Goal: Task Accomplishment & Management: Manage account settings

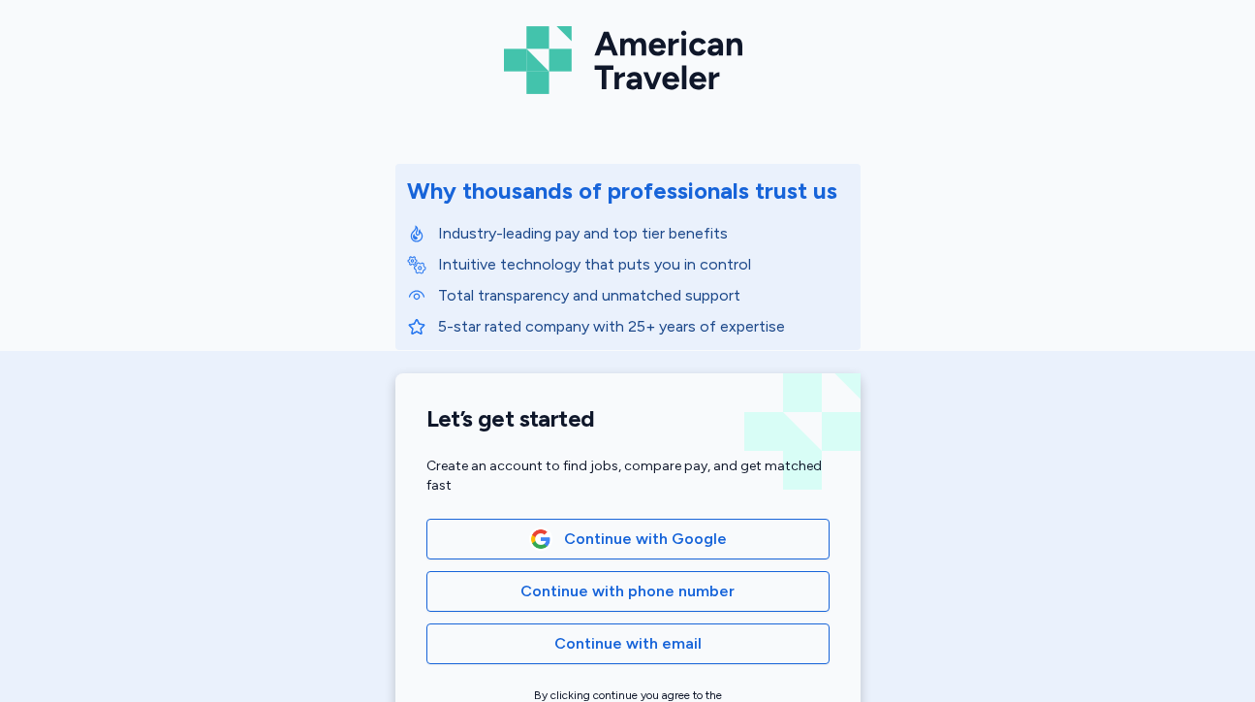
scroll to position [100, 0]
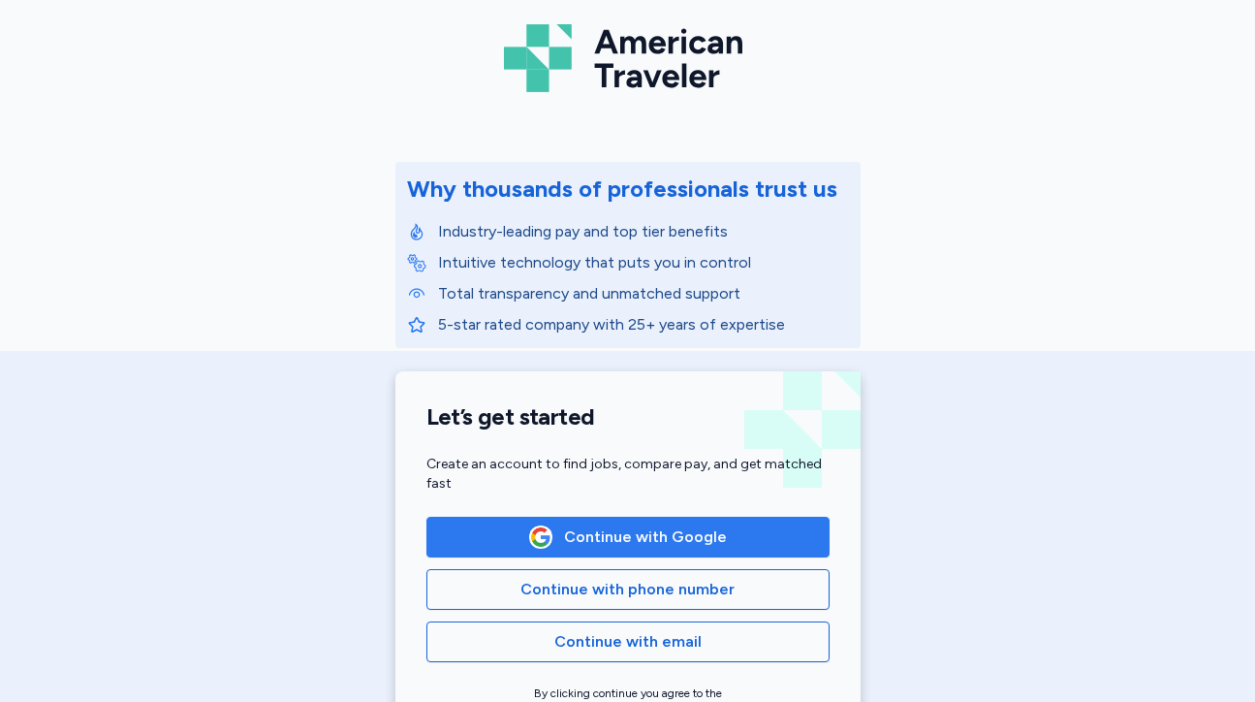
click at [652, 526] on span "Continue with Google" at bounding box center [645, 536] width 163 height 23
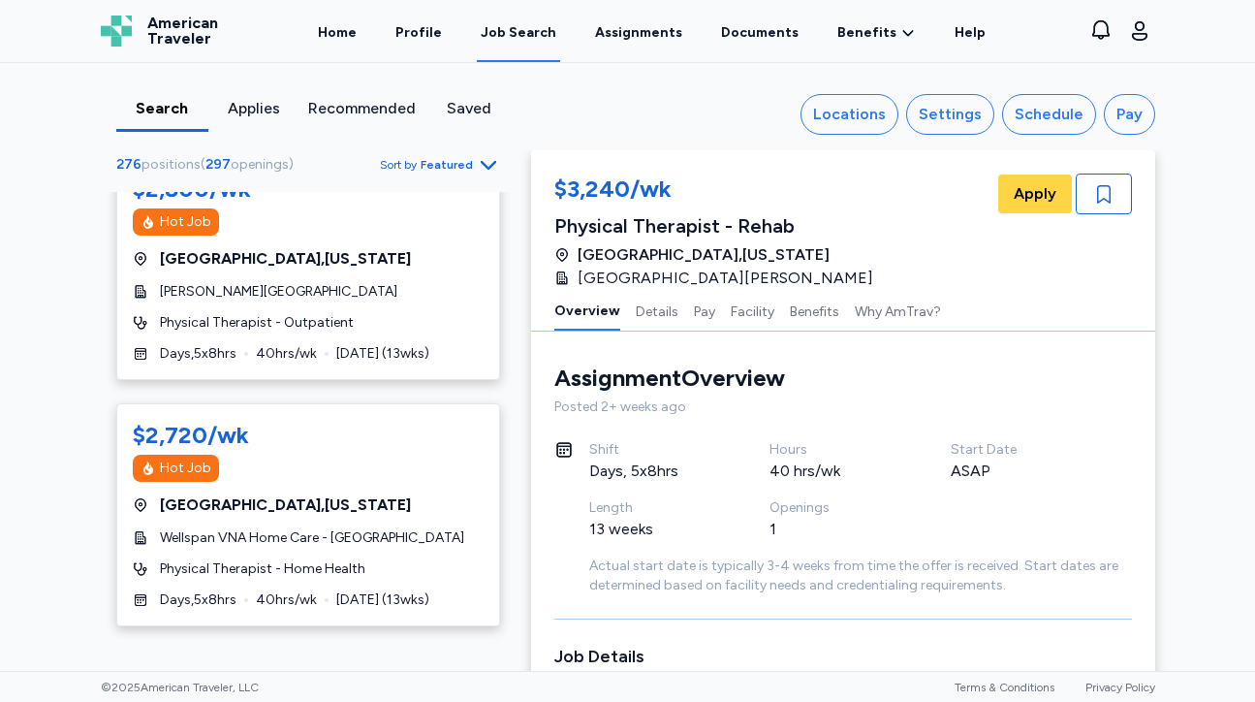
scroll to position [1513, 0]
click at [626, 29] on link "Assignments" at bounding box center [638, 32] width 95 height 60
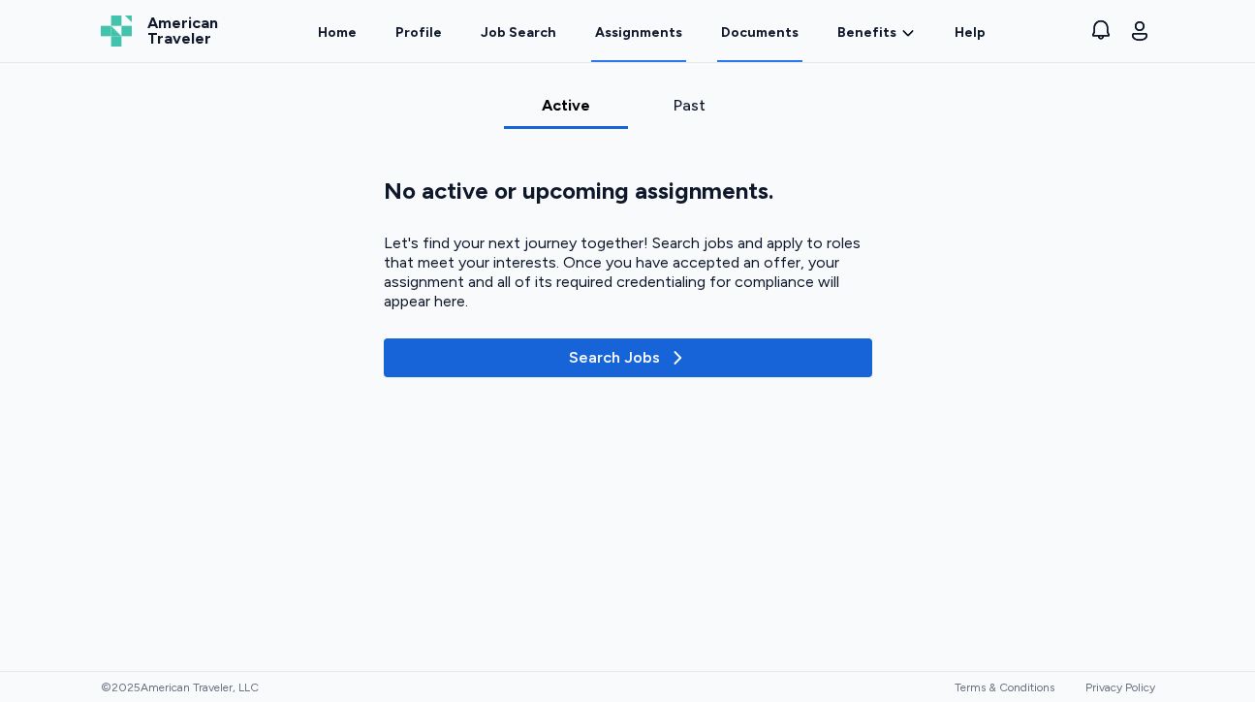
click at [741, 26] on link "Documents" at bounding box center [759, 32] width 85 height 60
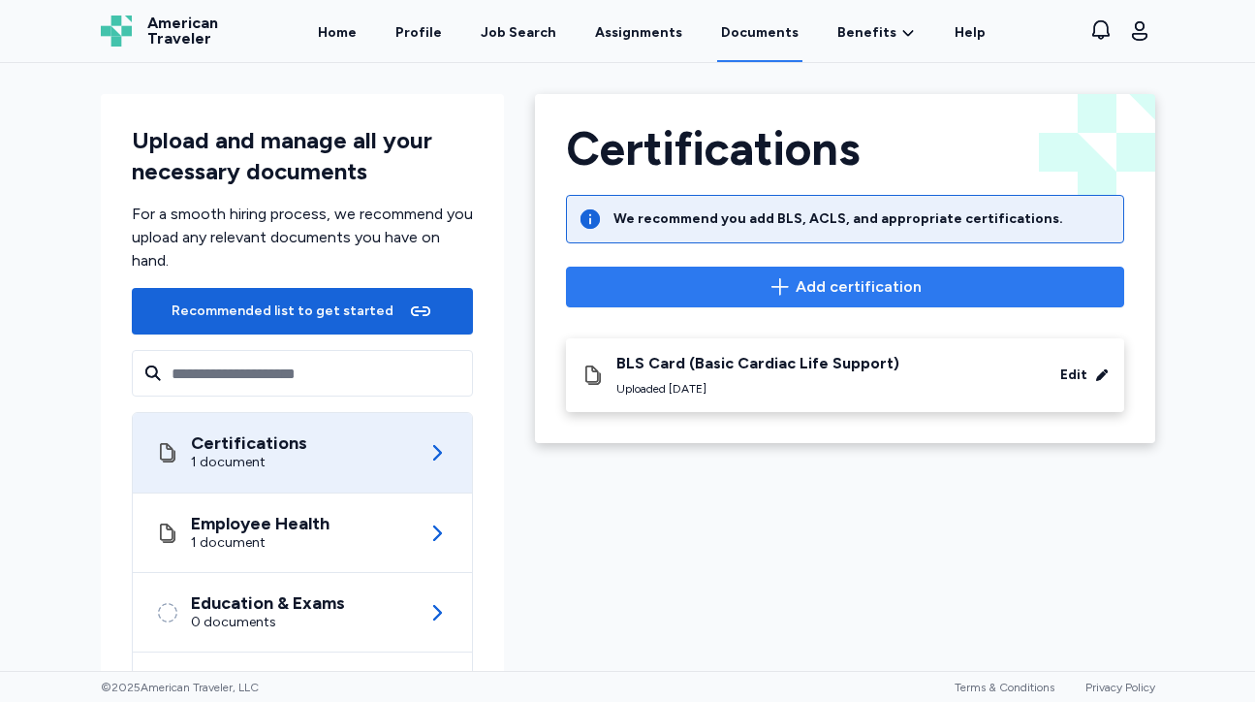
click at [762, 295] on span "Add certification" at bounding box center [844, 286] width 525 height 23
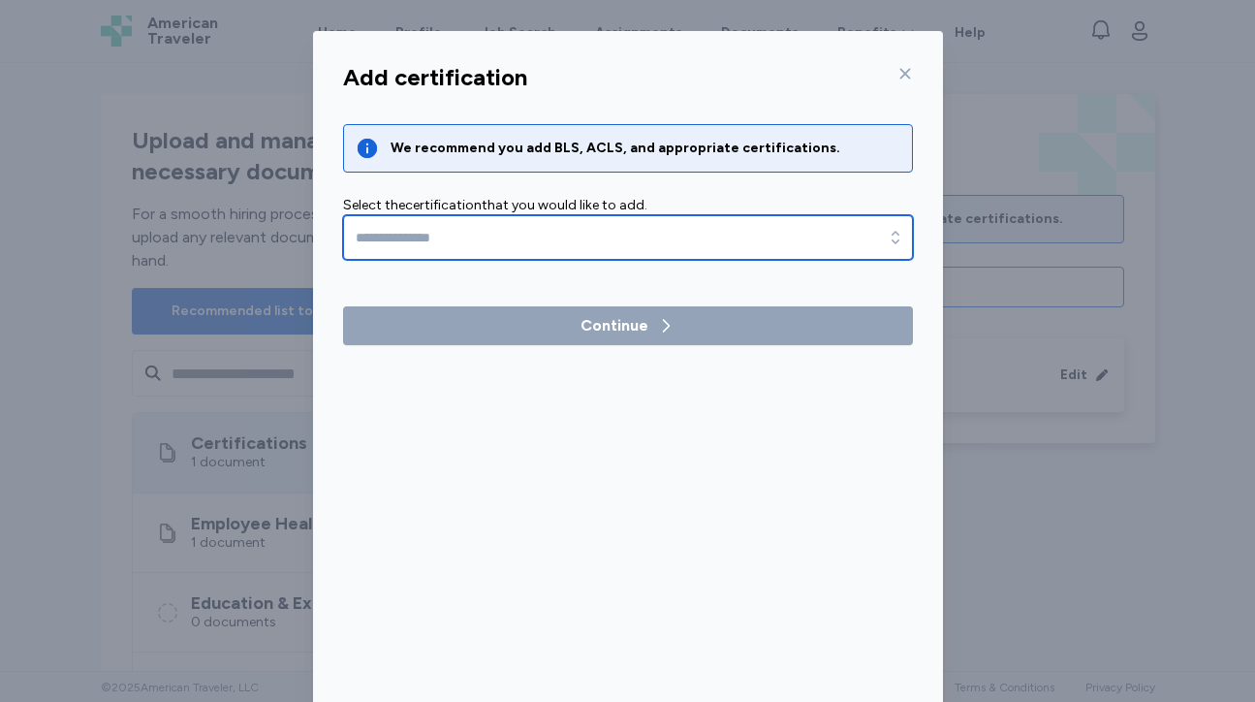
click at [716, 243] on input "text" at bounding box center [628, 237] width 570 height 45
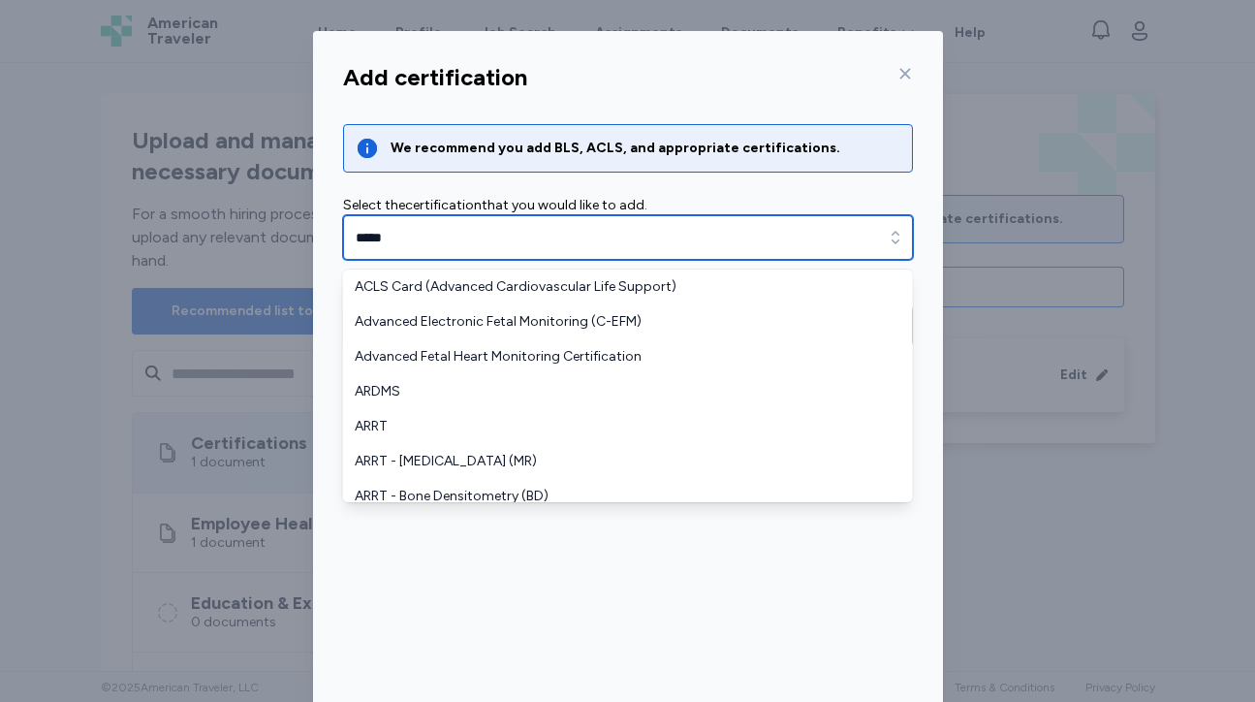
type input "*****"
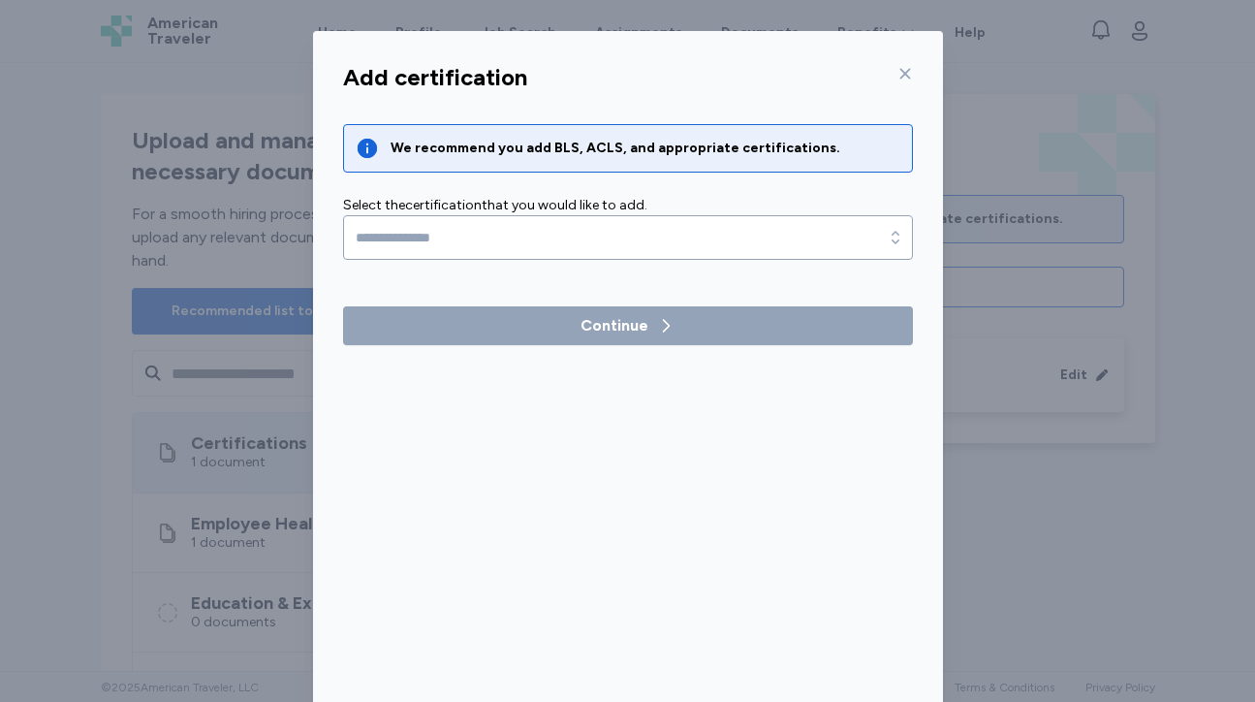
click at [626, 589] on div "Add certification We recommend you add BLS, ACLS, and appropriate certification…" at bounding box center [628, 381] width 630 height 655
click at [897, 76] on icon at bounding box center [905, 74] width 16 height 16
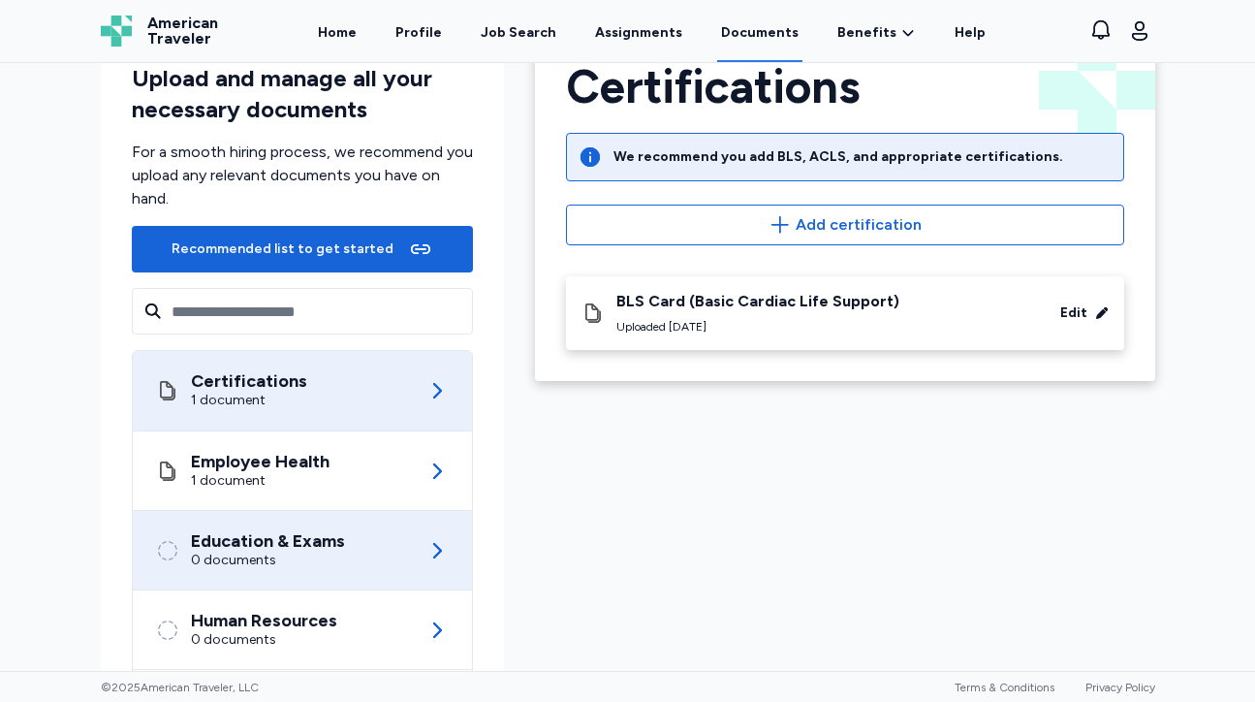
scroll to position [72, 0]
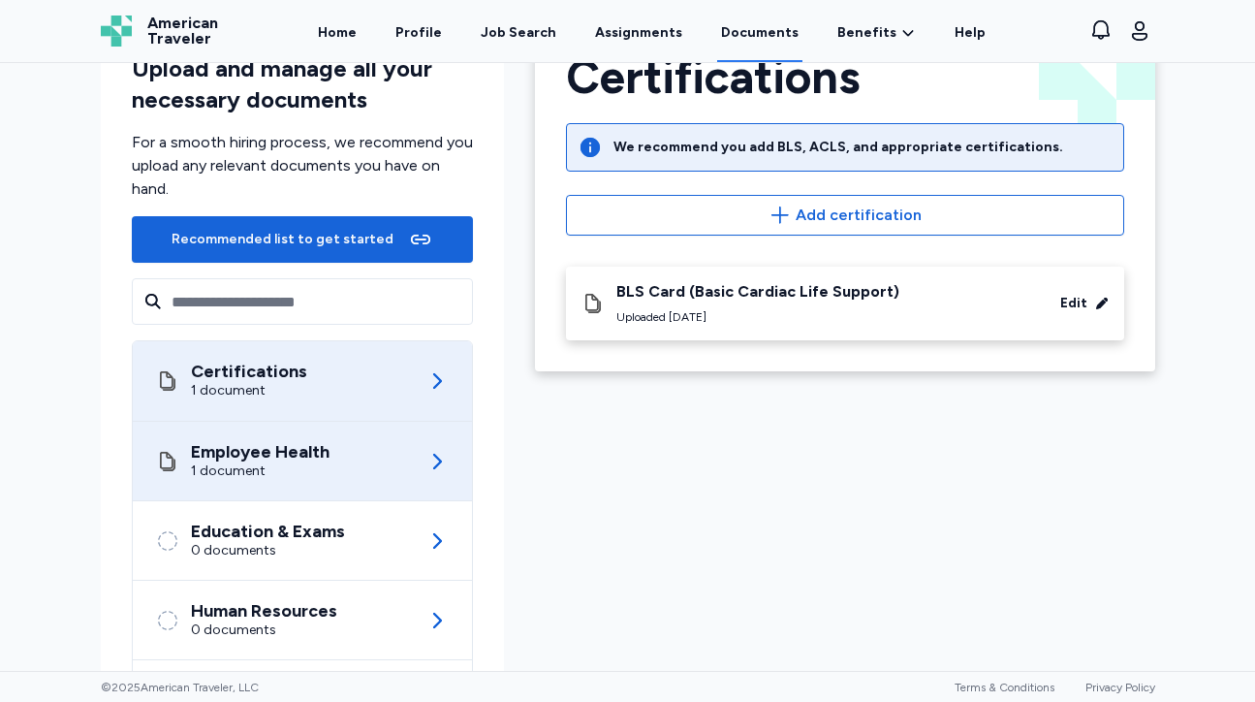
click at [312, 472] on div "1 document" at bounding box center [260, 470] width 139 height 19
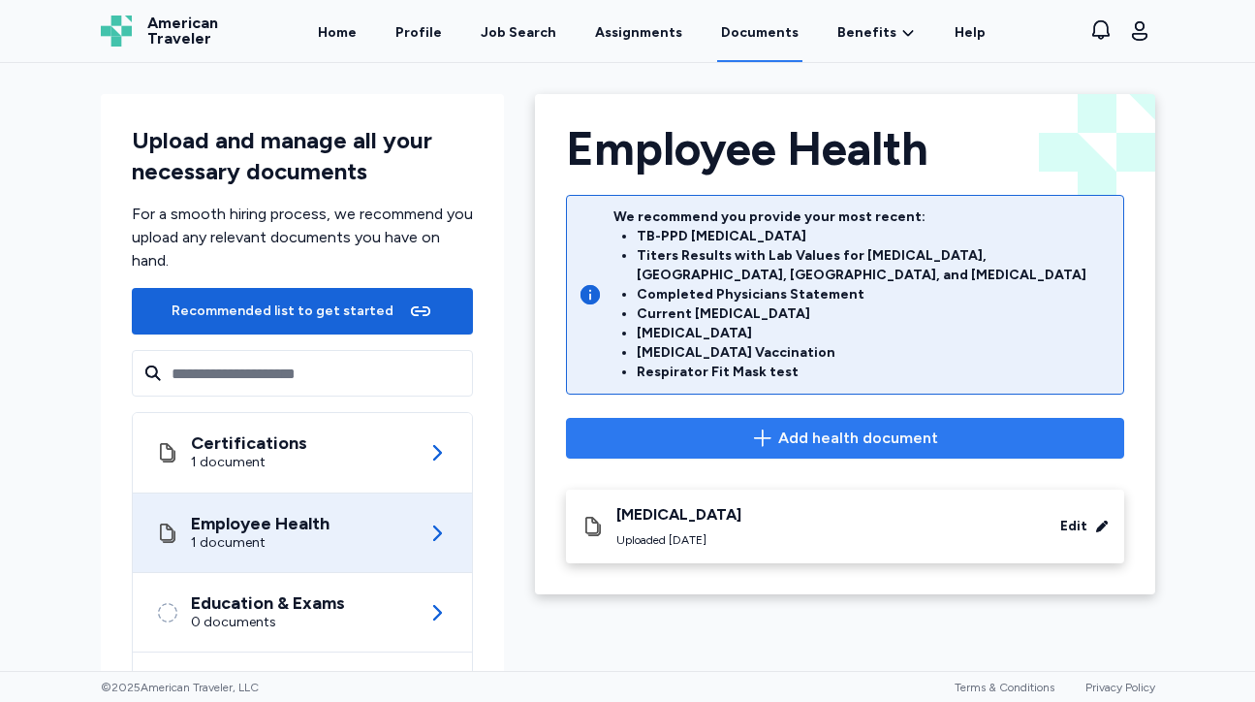
click at [765, 426] on icon "button" at bounding box center [762, 437] width 23 height 23
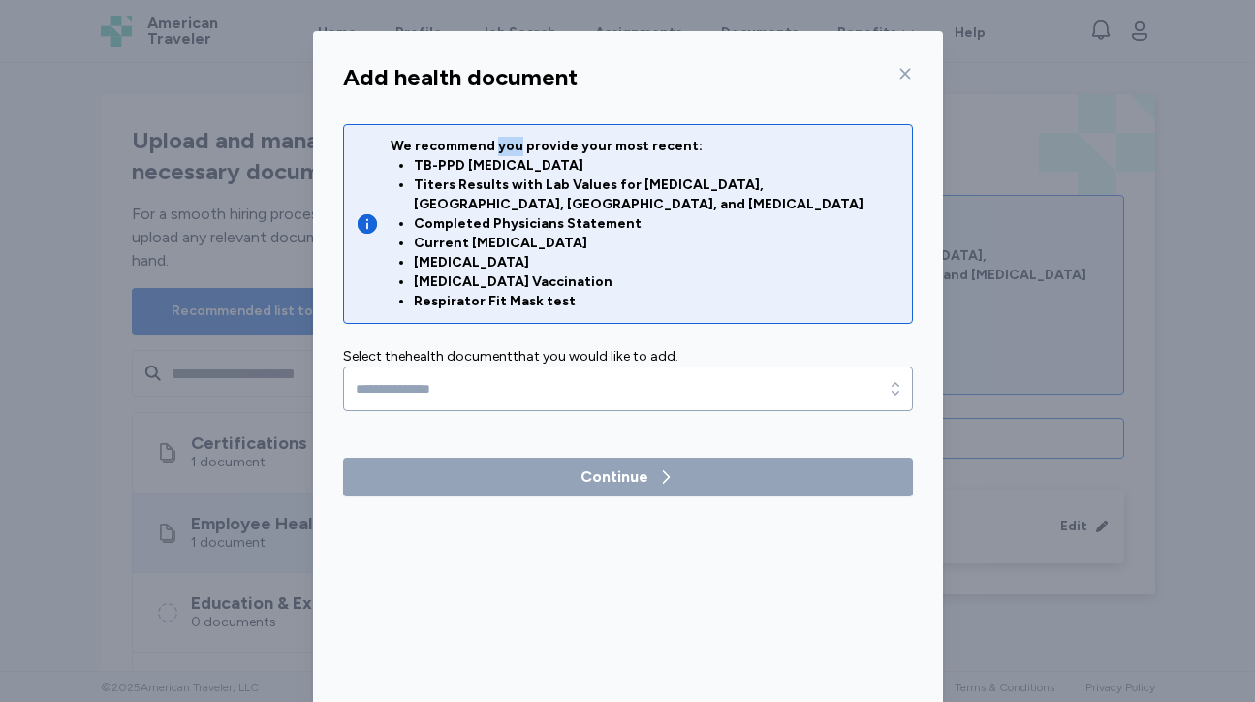
click at [489, 139] on div "We recommend you provide your most recent: TB-PPD [MEDICAL_DATA] Titers Results…" at bounding box center [645, 224] width 510 height 174
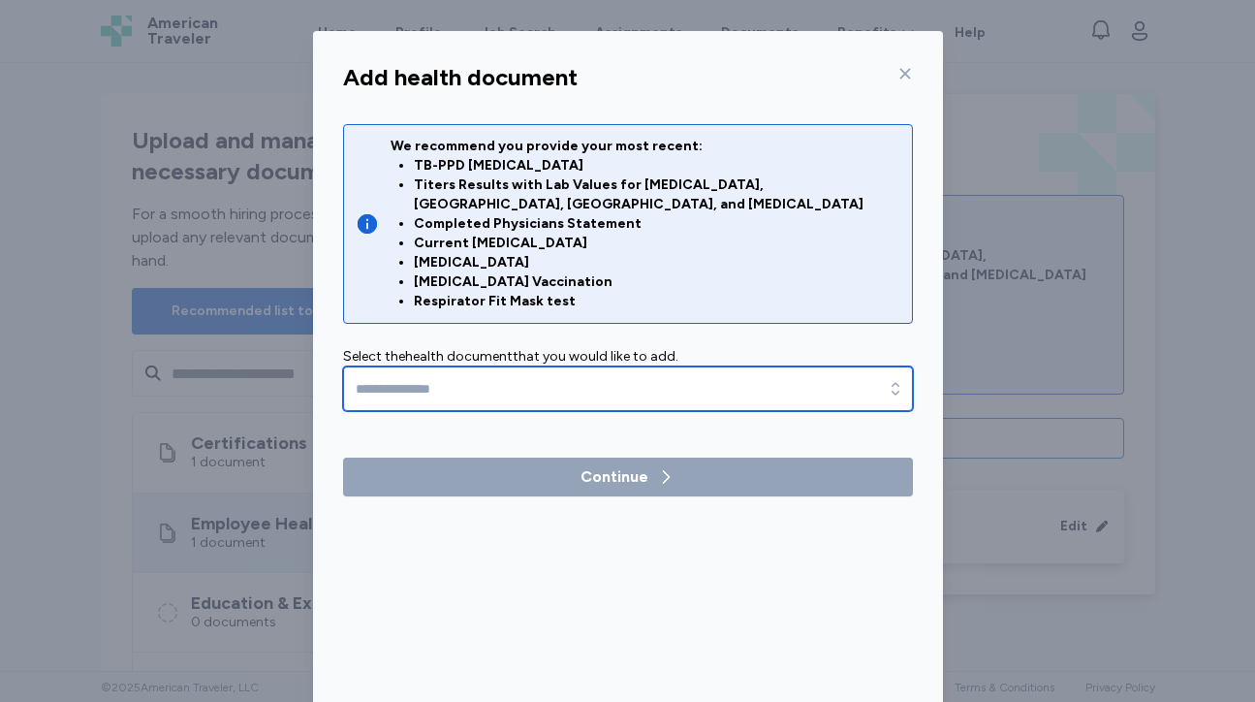
click at [686, 369] on input "text" at bounding box center [628, 388] width 570 height 45
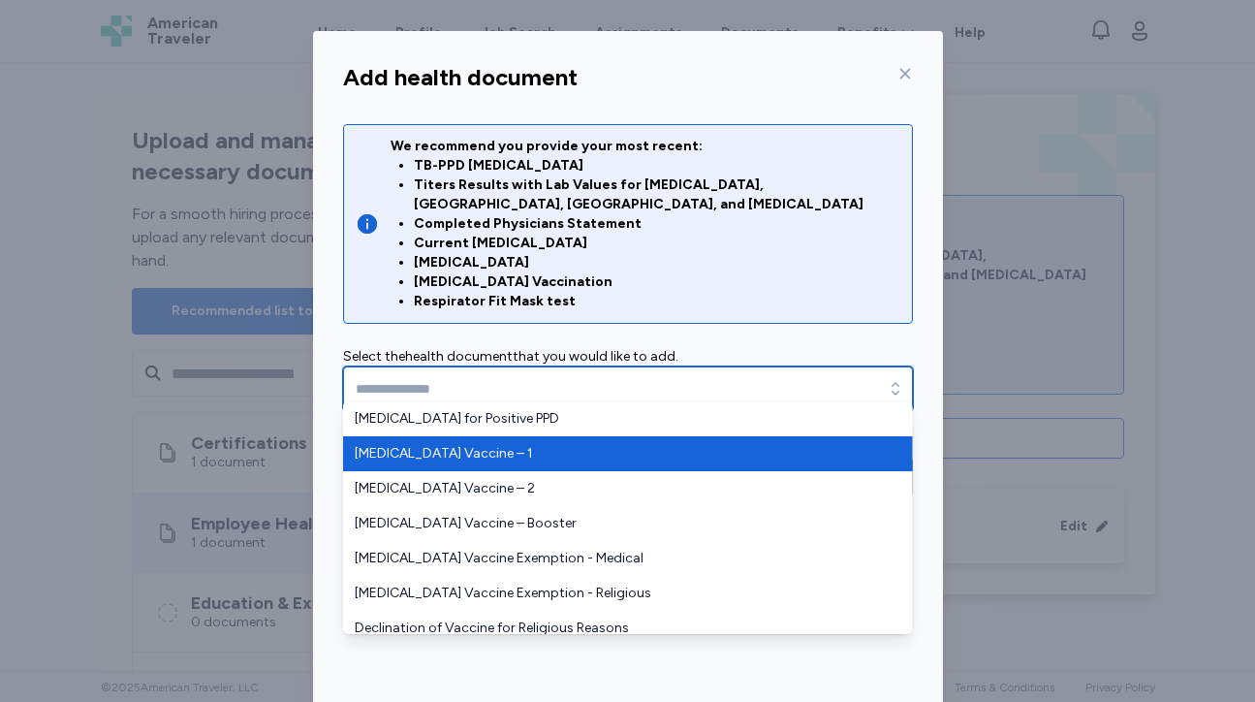
type input "**********"
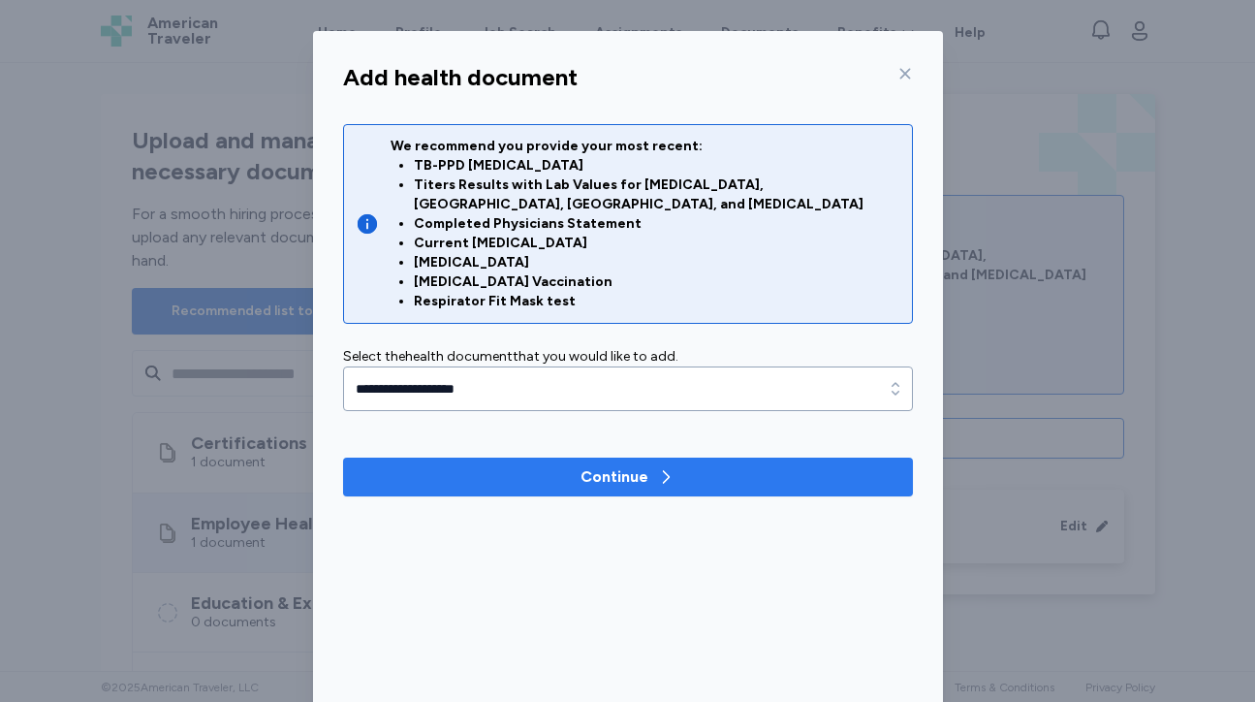
click at [609, 465] on div "Continue" at bounding box center [614, 476] width 68 height 23
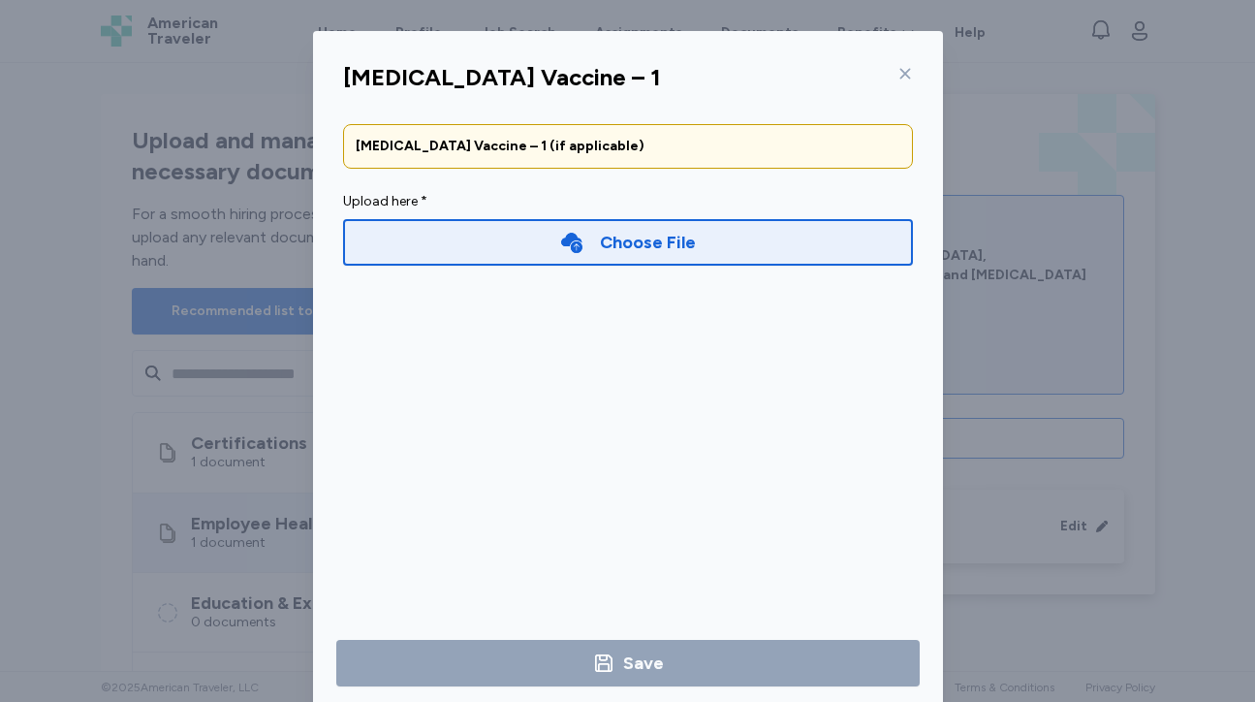
click at [603, 242] on div "Choose File" at bounding box center [648, 242] width 96 height 27
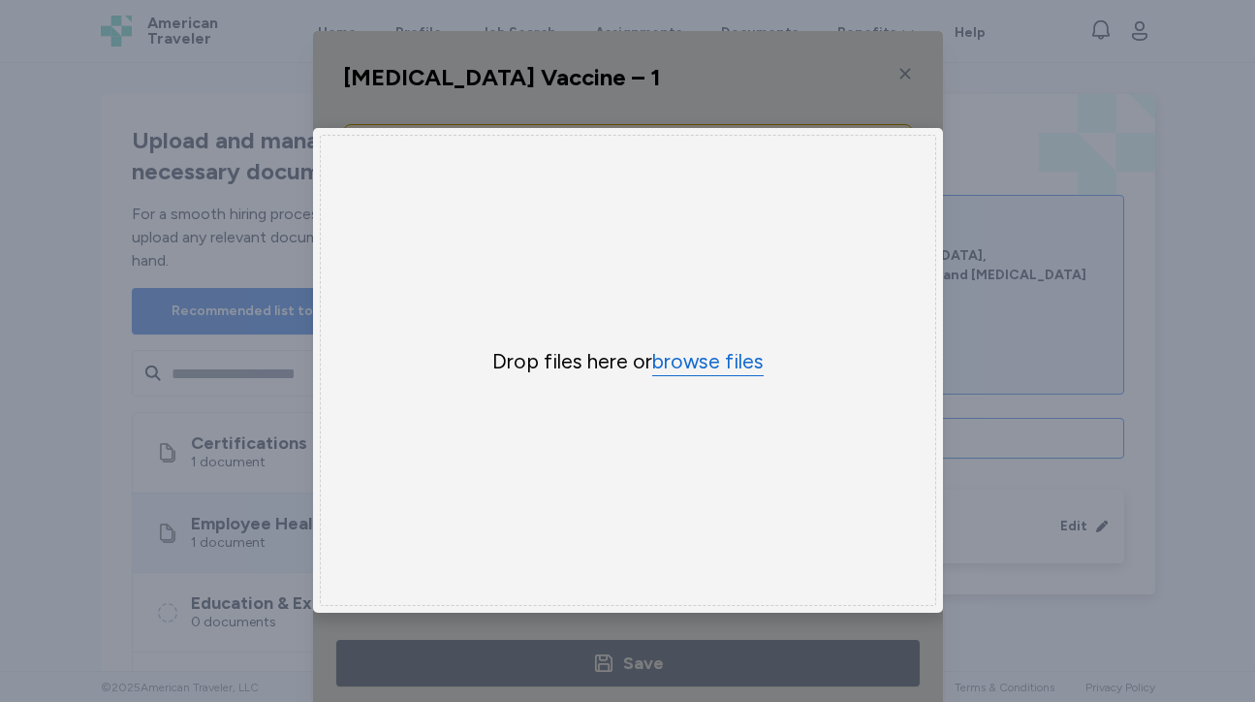
click at [703, 359] on button "browse files" at bounding box center [707, 362] width 111 height 28
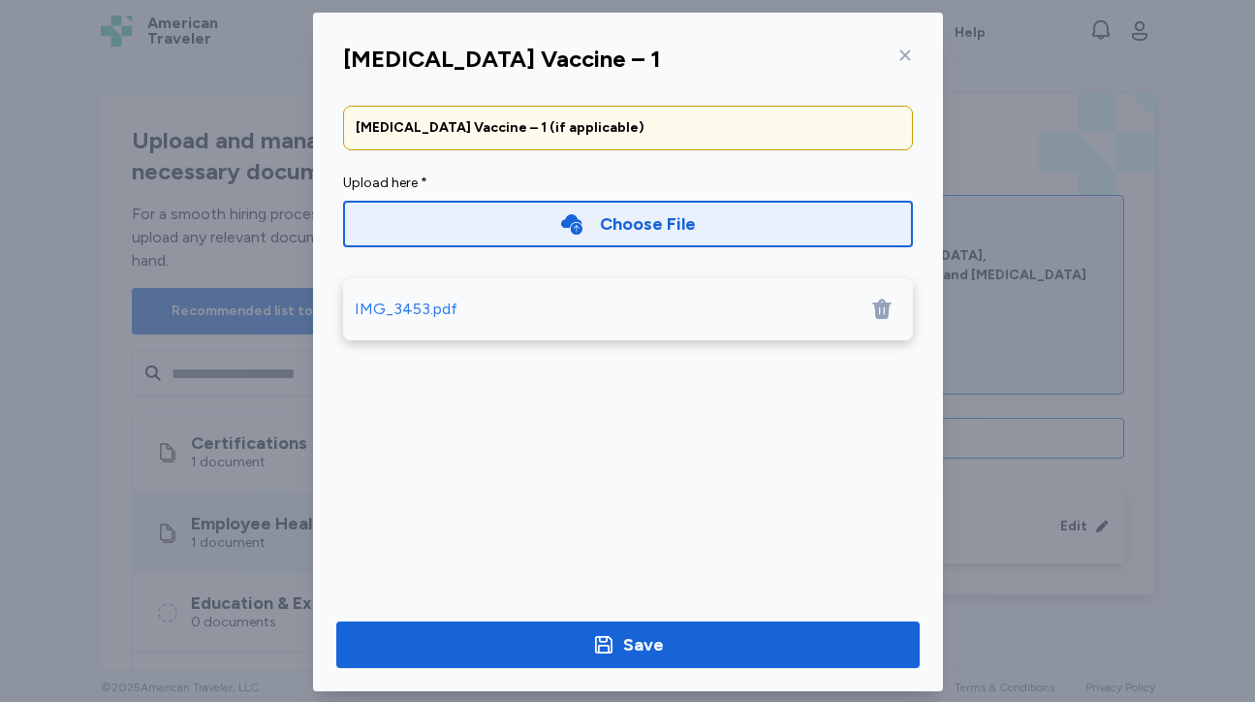
scroll to position [39, 0]
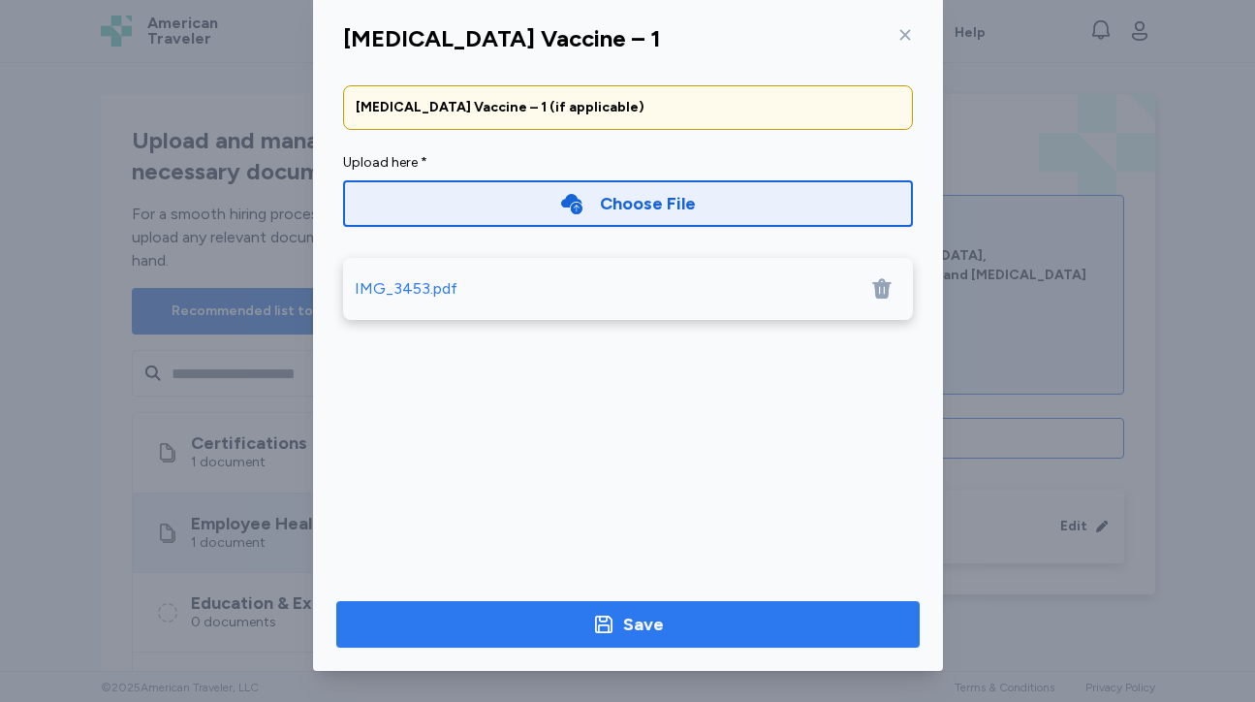
click at [655, 639] on button "Save" at bounding box center [627, 624] width 583 height 47
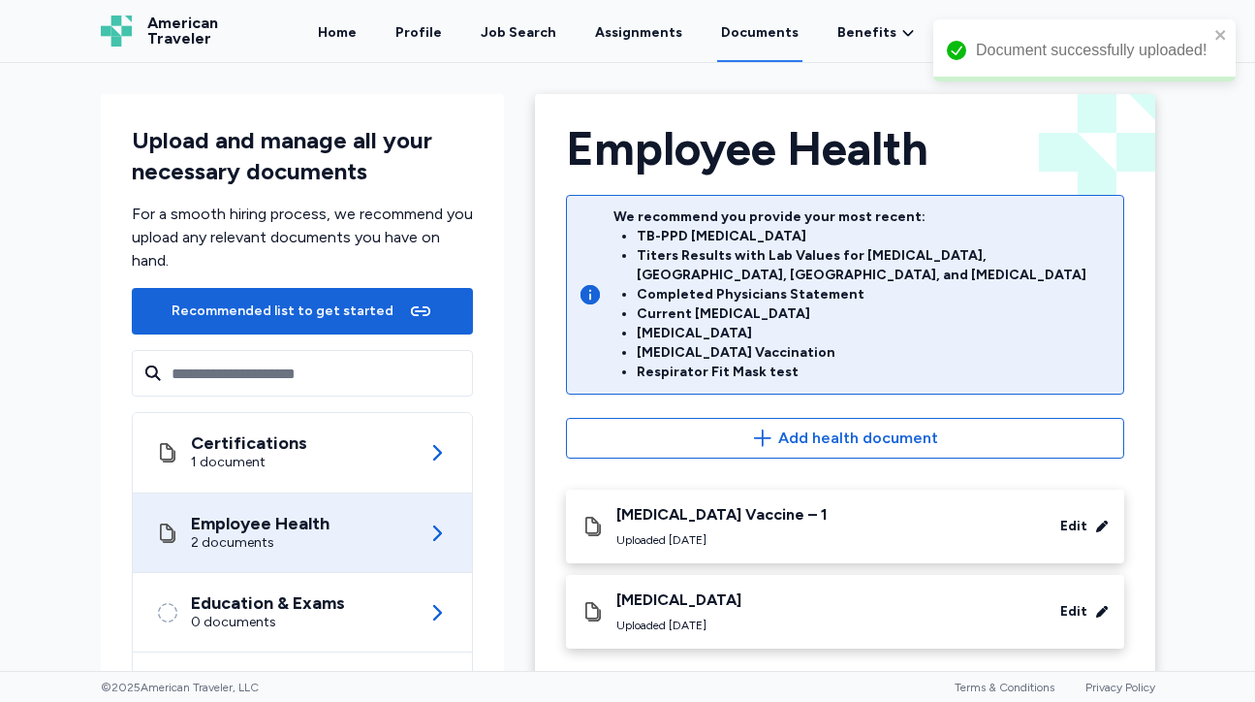
click at [730, 506] on div "[MEDICAL_DATA] Vaccine – 1 Uploaded [DATE]" at bounding box center [721, 526] width 211 height 43
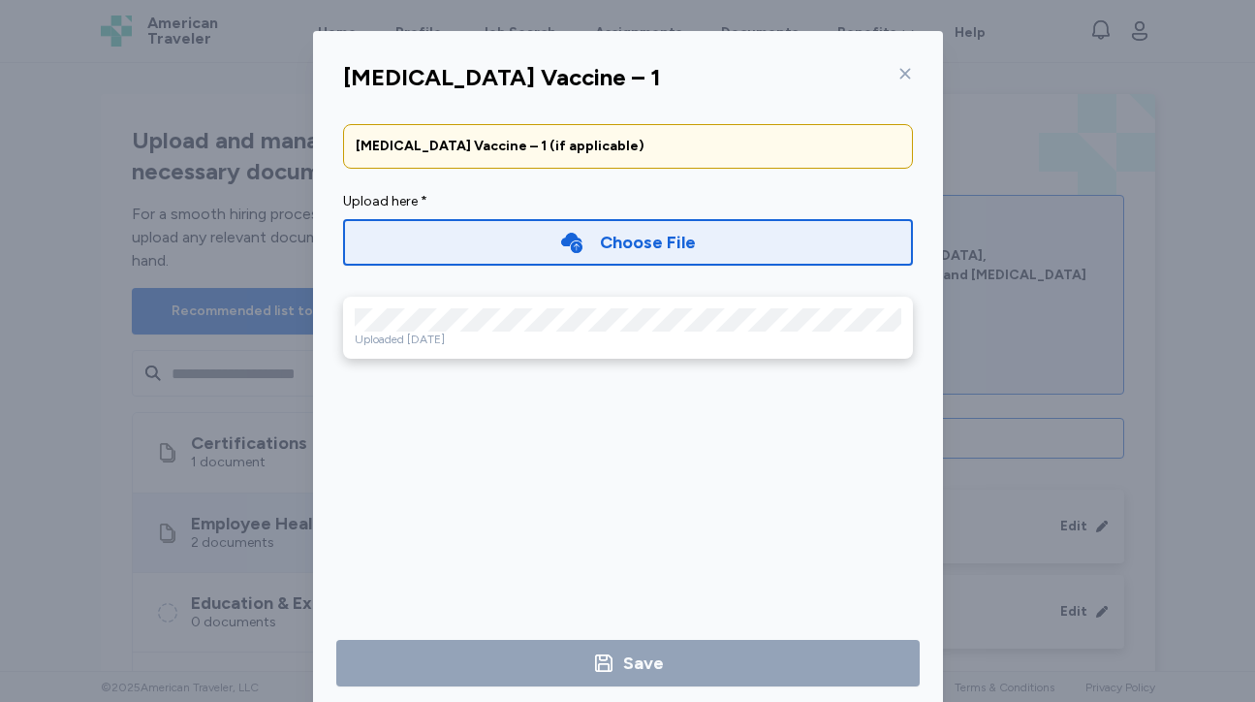
click at [264, 63] on div "[MEDICAL_DATA] Vaccine – 1 [MEDICAL_DATA] Vaccine – 1 (if applicable) Upload he…" at bounding box center [627, 370] width 1255 height 740
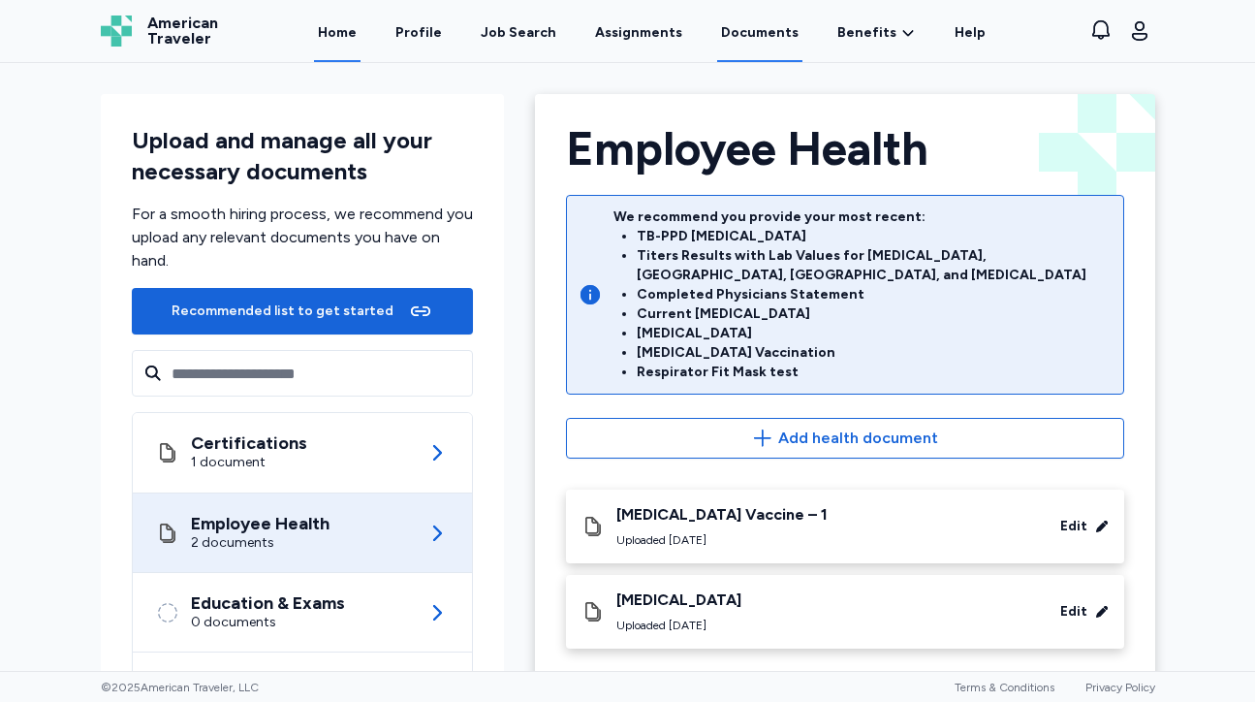
click at [353, 32] on link "Home" at bounding box center [337, 32] width 47 height 60
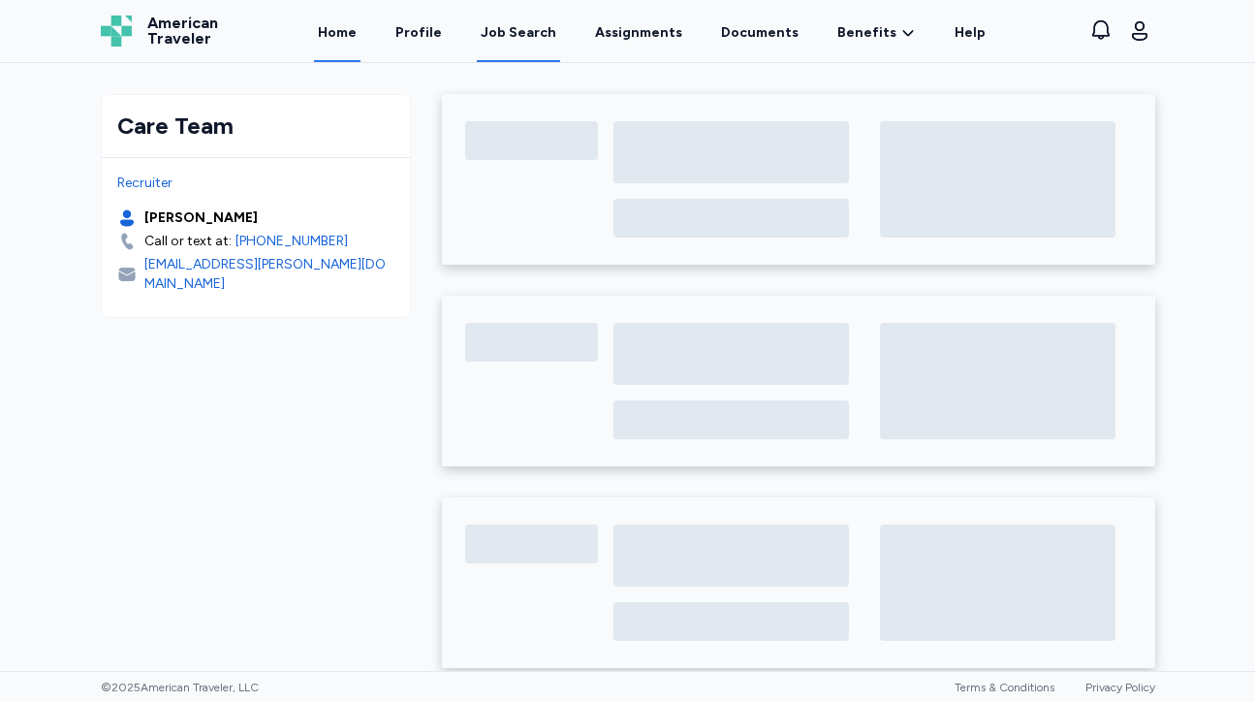
click at [528, 34] on div "Job Search" at bounding box center [519, 32] width 76 height 19
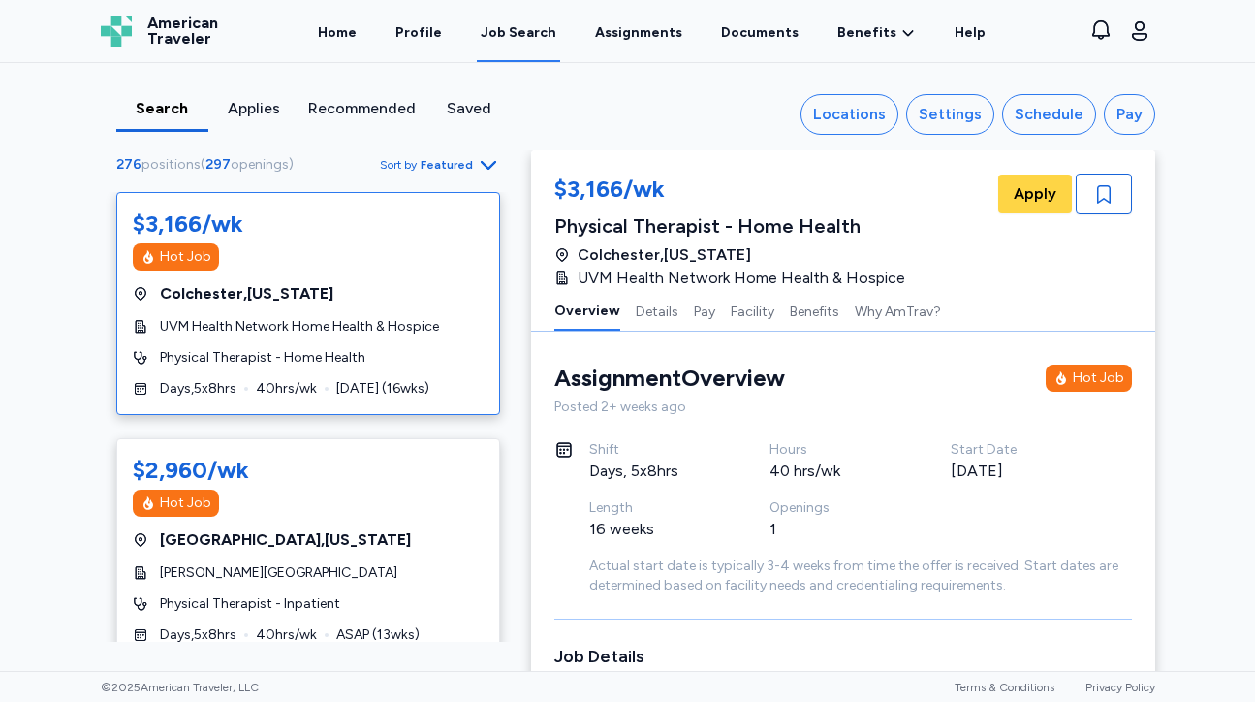
click at [436, 158] on span "Featured" at bounding box center [447, 165] width 52 height 16
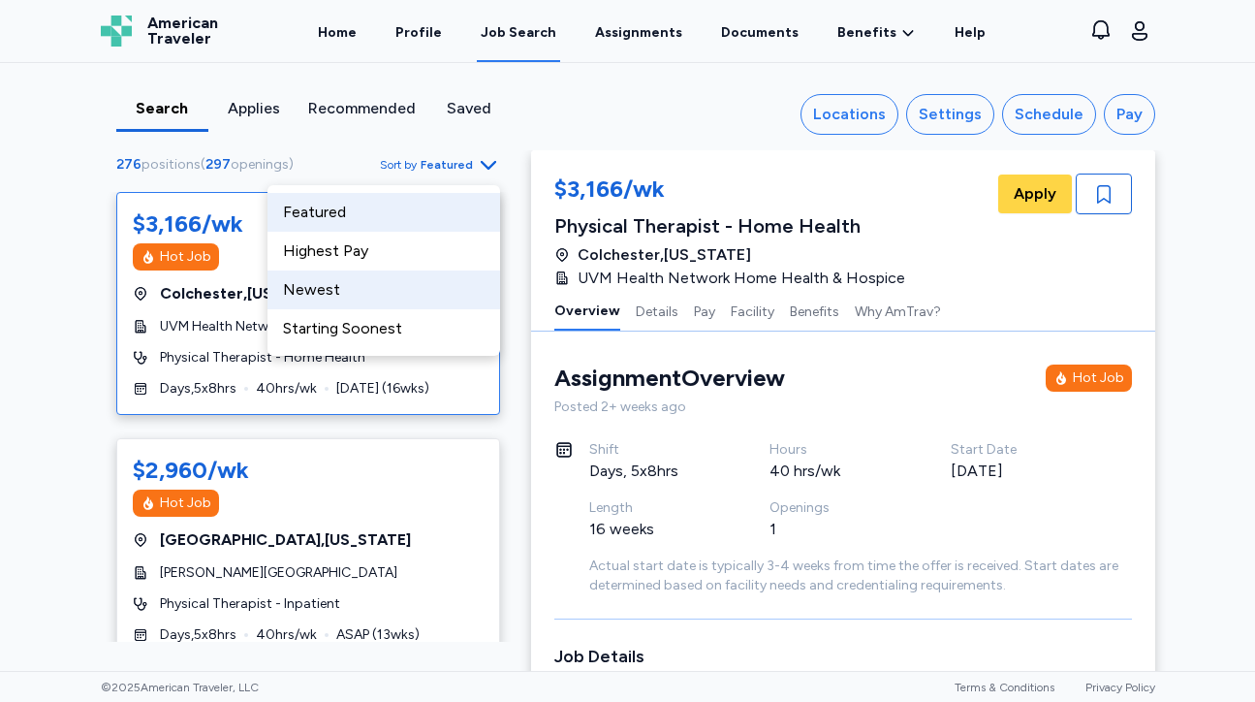
click at [429, 277] on div "Newest" at bounding box center [383, 289] width 233 height 39
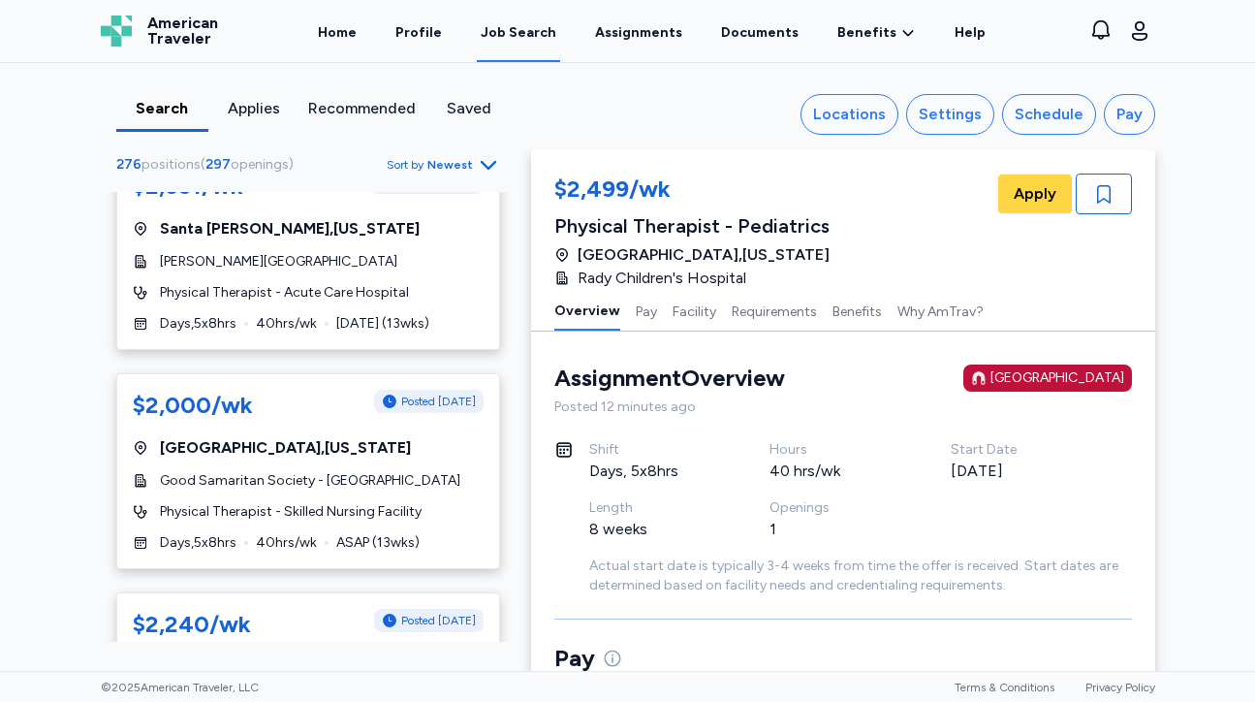
scroll to position [1813, 0]
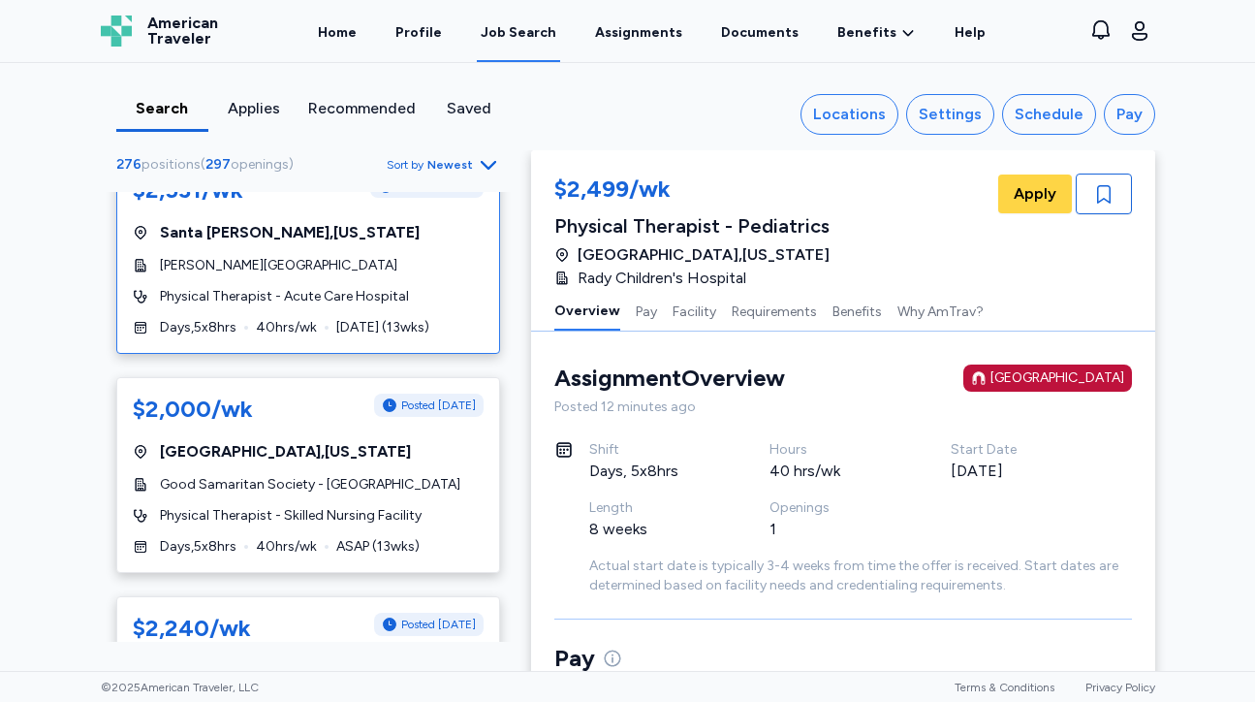
click at [442, 284] on div "$2,531/wk Posted 9 hr ago [GEOGRAPHIC_DATA] , [US_STATE][GEOGRAPHIC_DATA][PERSO…" at bounding box center [308, 256] width 384 height 196
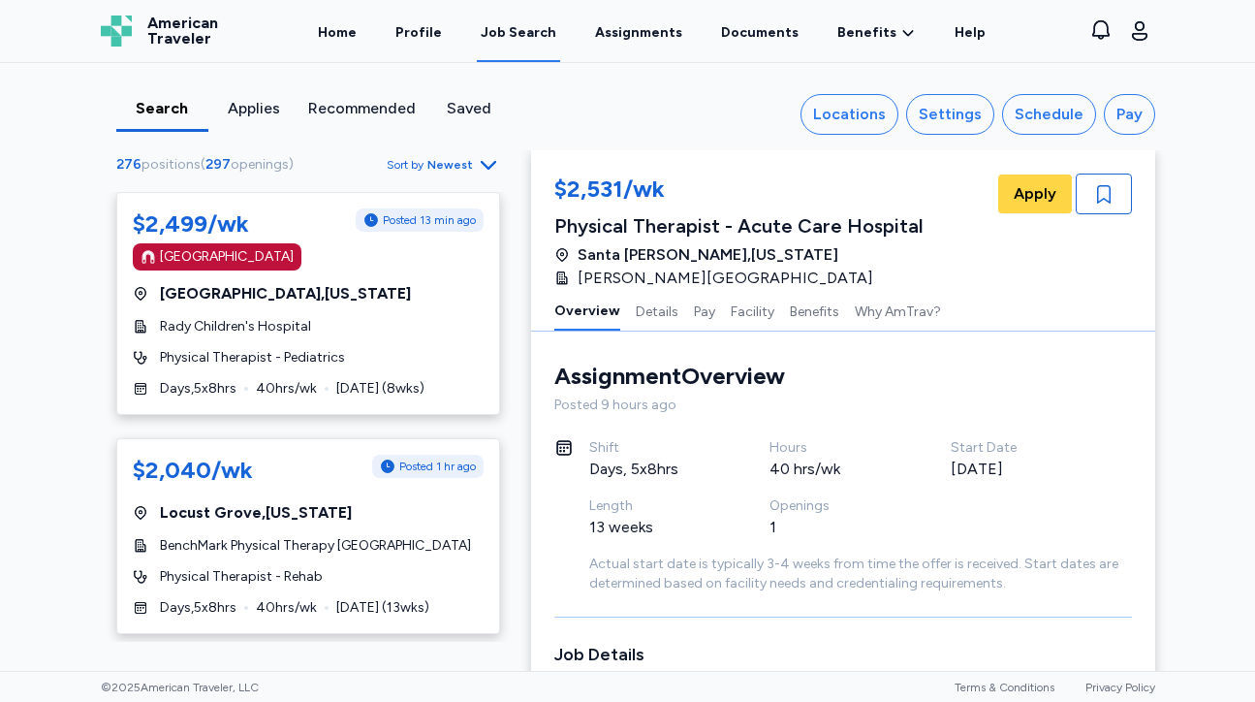
click at [458, 157] on span "Newest" at bounding box center [450, 165] width 46 height 16
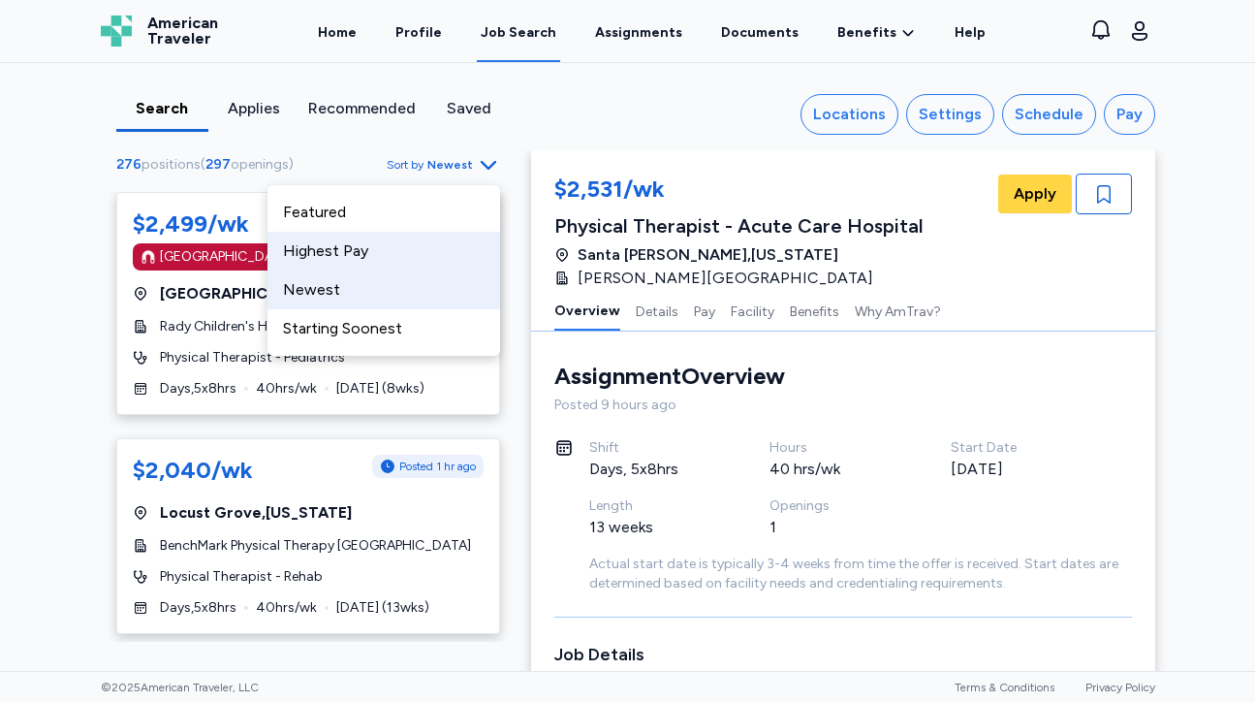
click at [409, 260] on div "Highest Pay" at bounding box center [383, 251] width 233 height 39
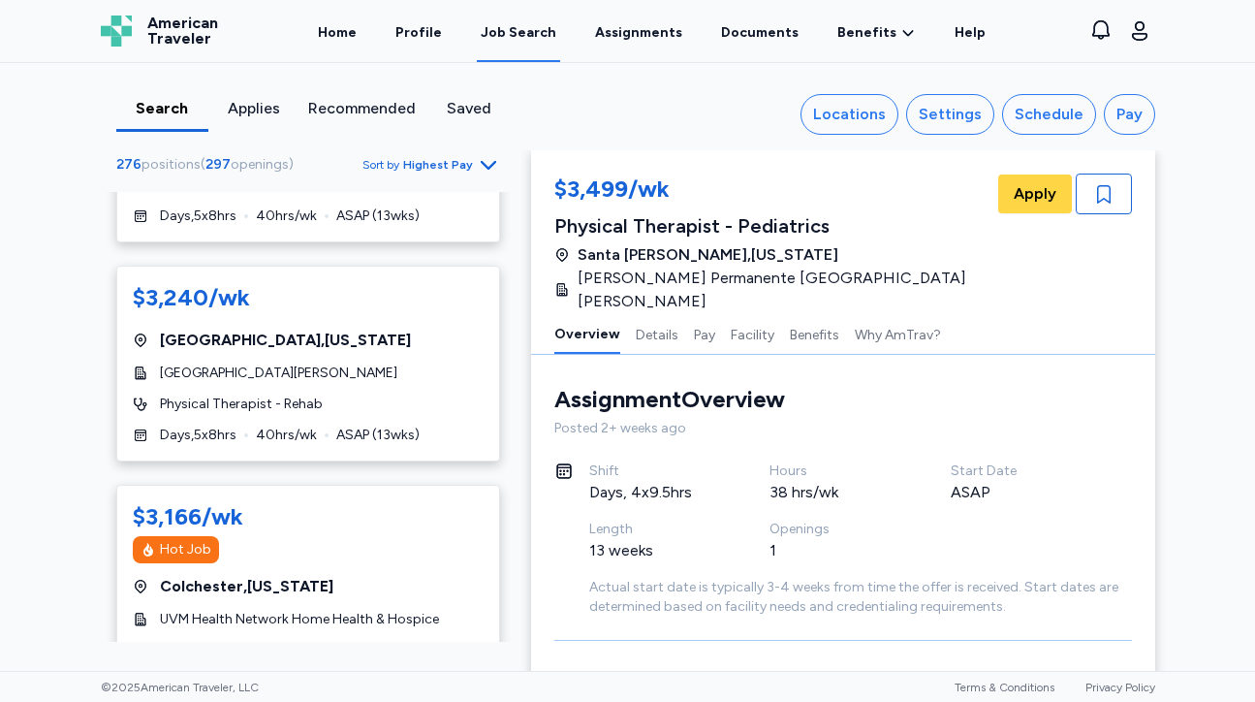
scroll to position [386, 0]
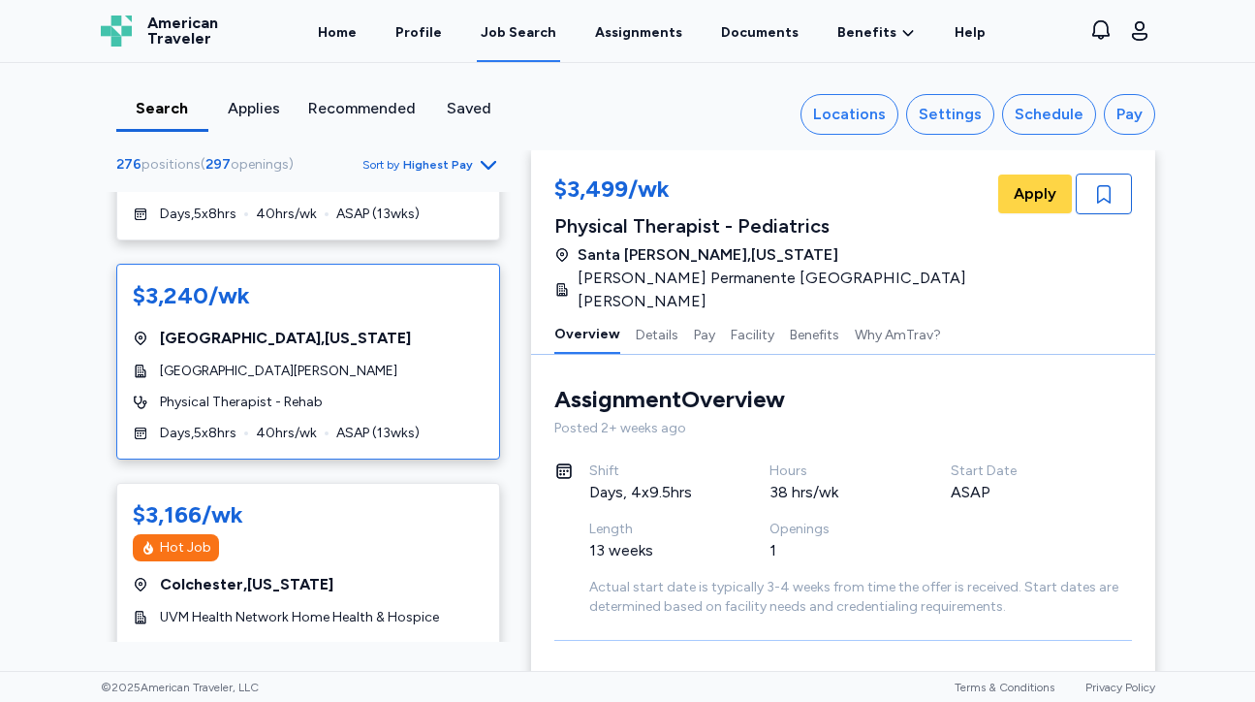
click at [413, 337] on div "$3,240/wk [GEOGRAPHIC_DATA] , [US_STATE] [GEOGRAPHIC_DATA][PERSON_NAME] Physica…" at bounding box center [308, 362] width 384 height 196
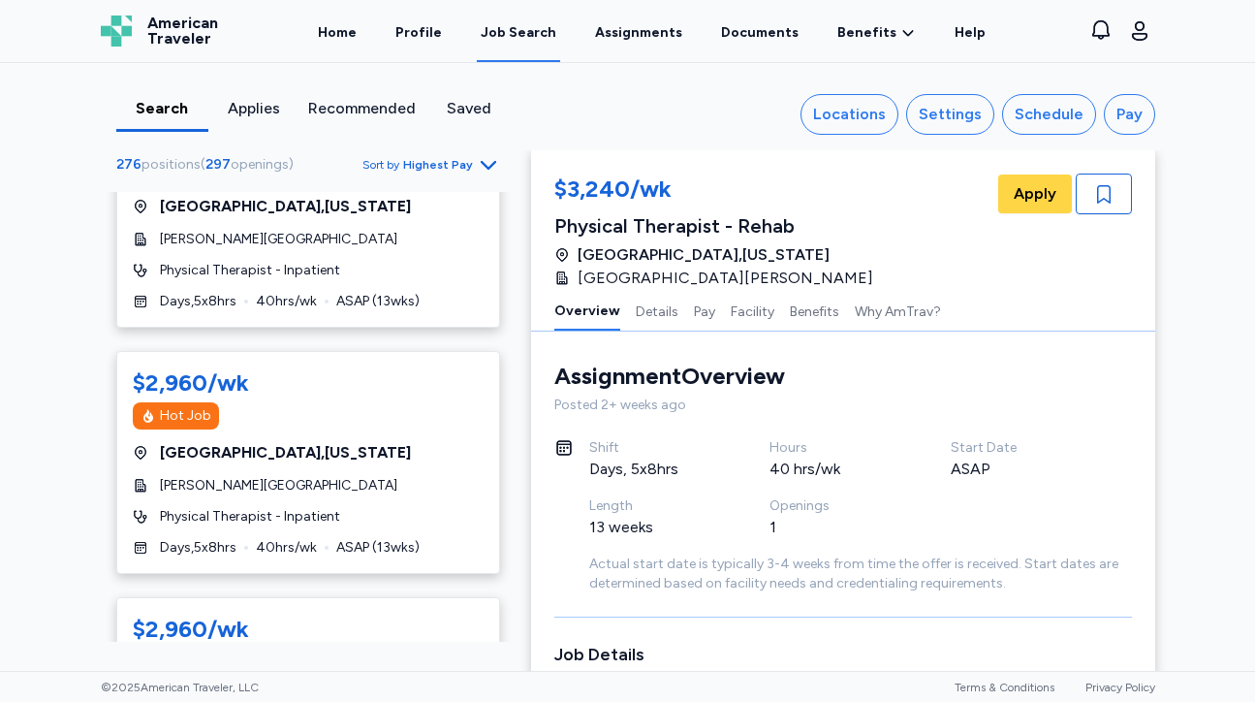
scroll to position [3073, 0]
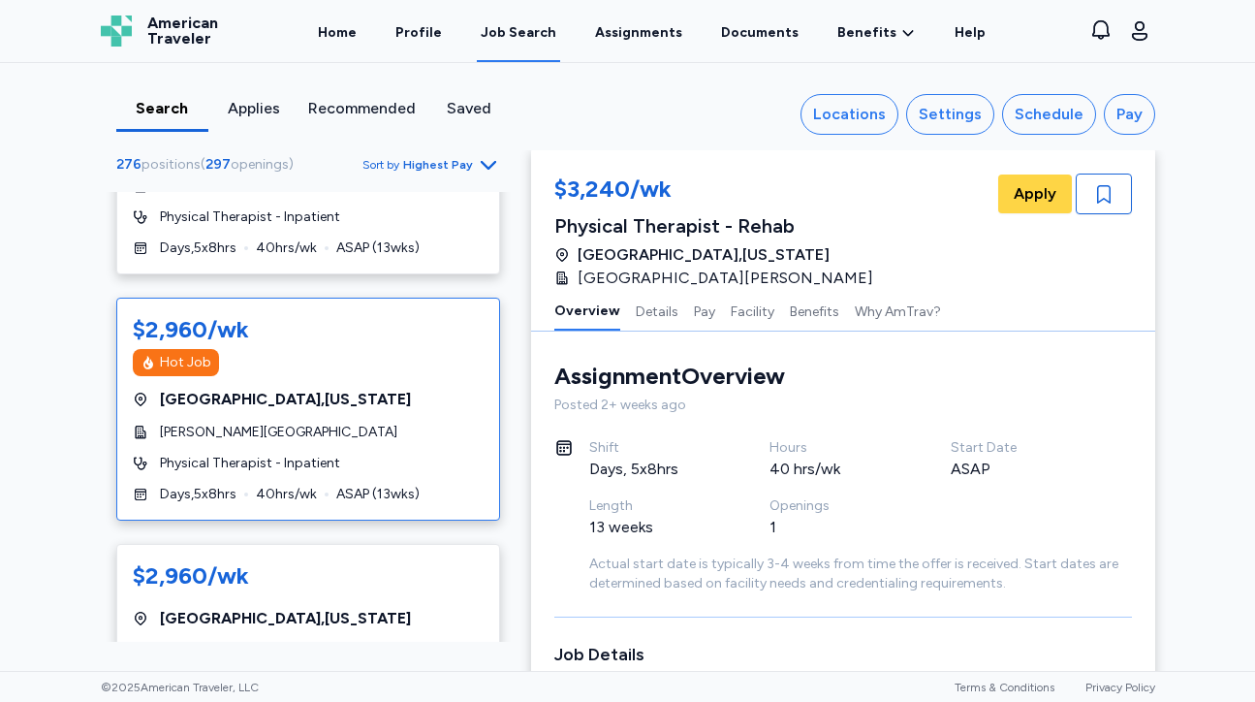
click at [387, 410] on div "$2,960/wk Hot Job [GEOGRAPHIC_DATA] , [US_STATE] [PERSON_NAME][GEOGRAPHIC_DATA]…" at bounding box center [308, 408] width 384 height 223
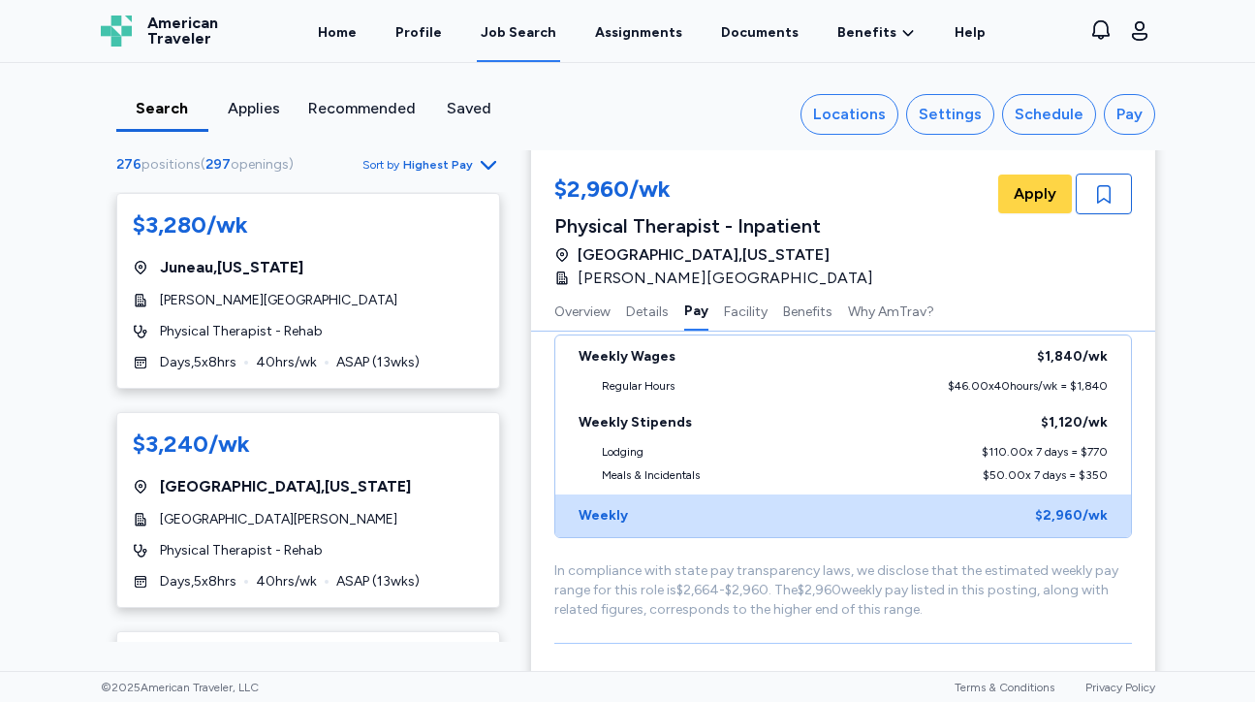
scroll to position [320, 0]
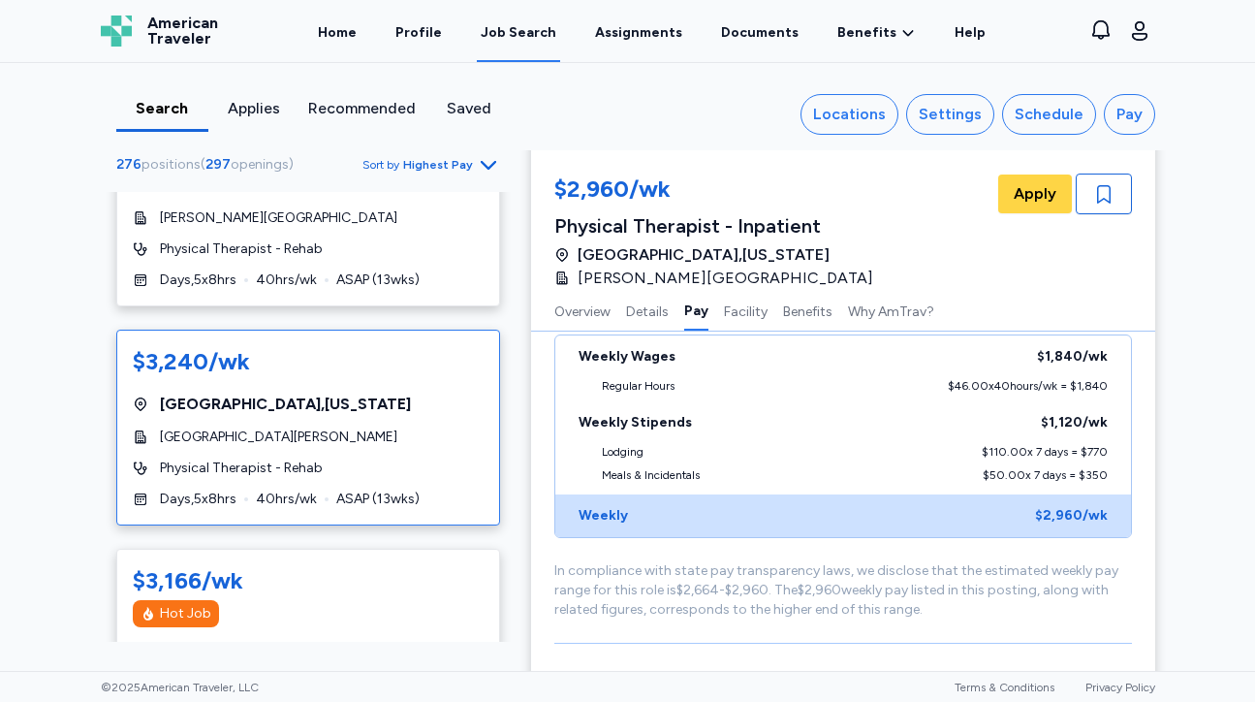
click at [301, 427] on span "[GEOGRAPHIC_DATA][PERSON_NAME]" at bounding box center [278, 436] width 237 height 19
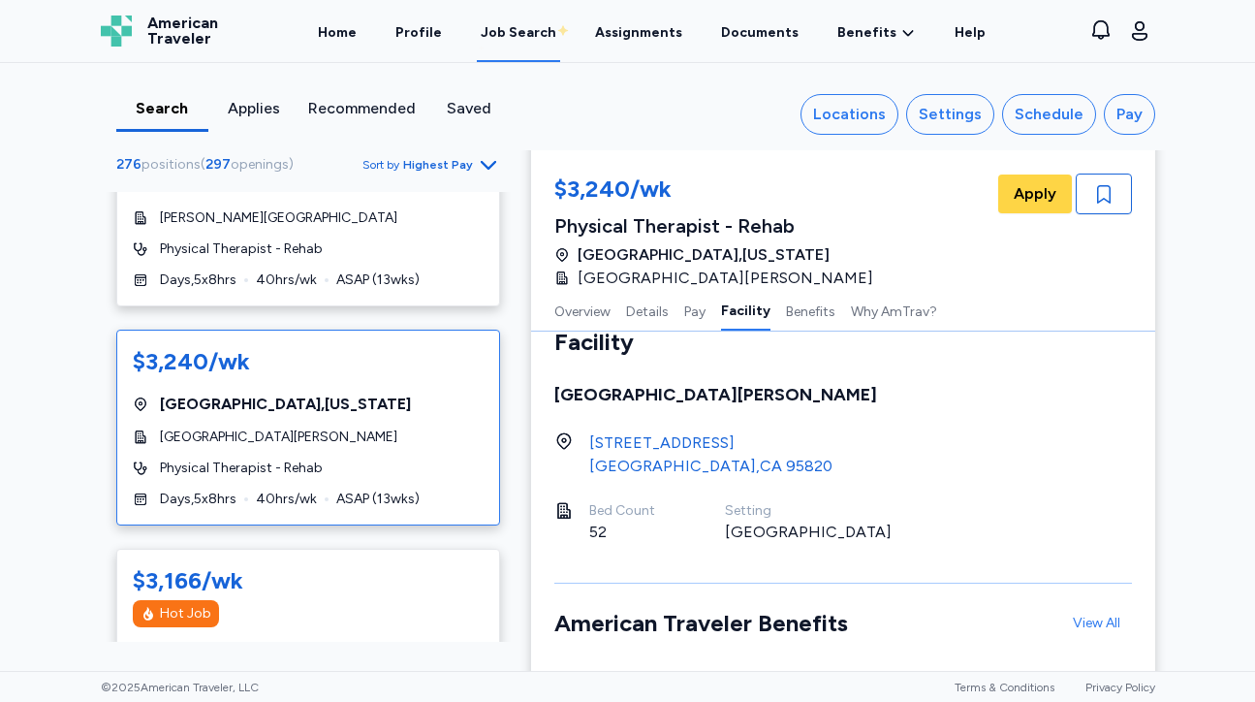
scroll to position [2252, 0]
